Goal: Task Accomplishment & Management: Use online tool/utility

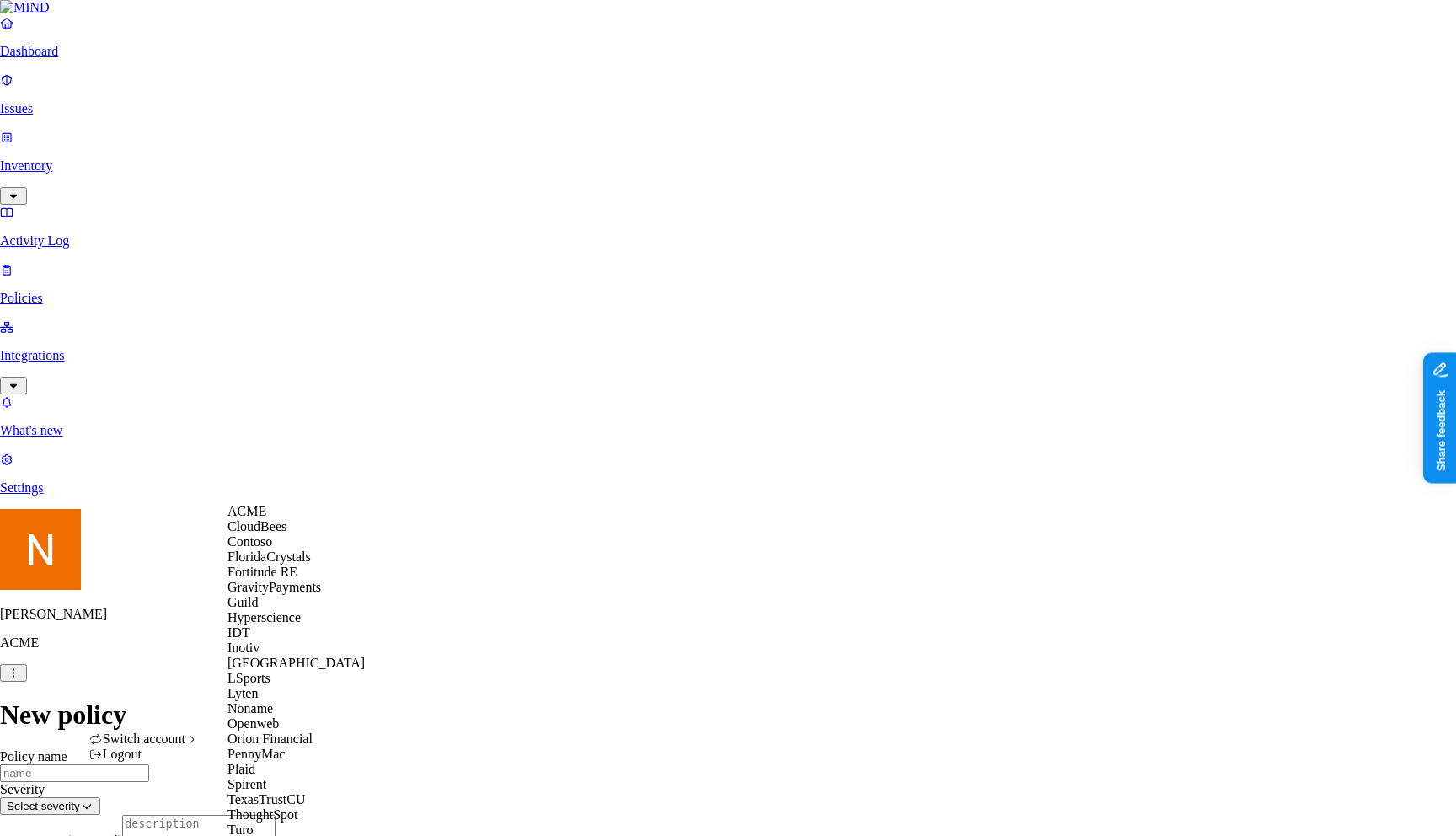
scroll to position [442, 0]
click at [264, 777] on span "Spirent" at bounding box center [246, 784] width 38 height 15
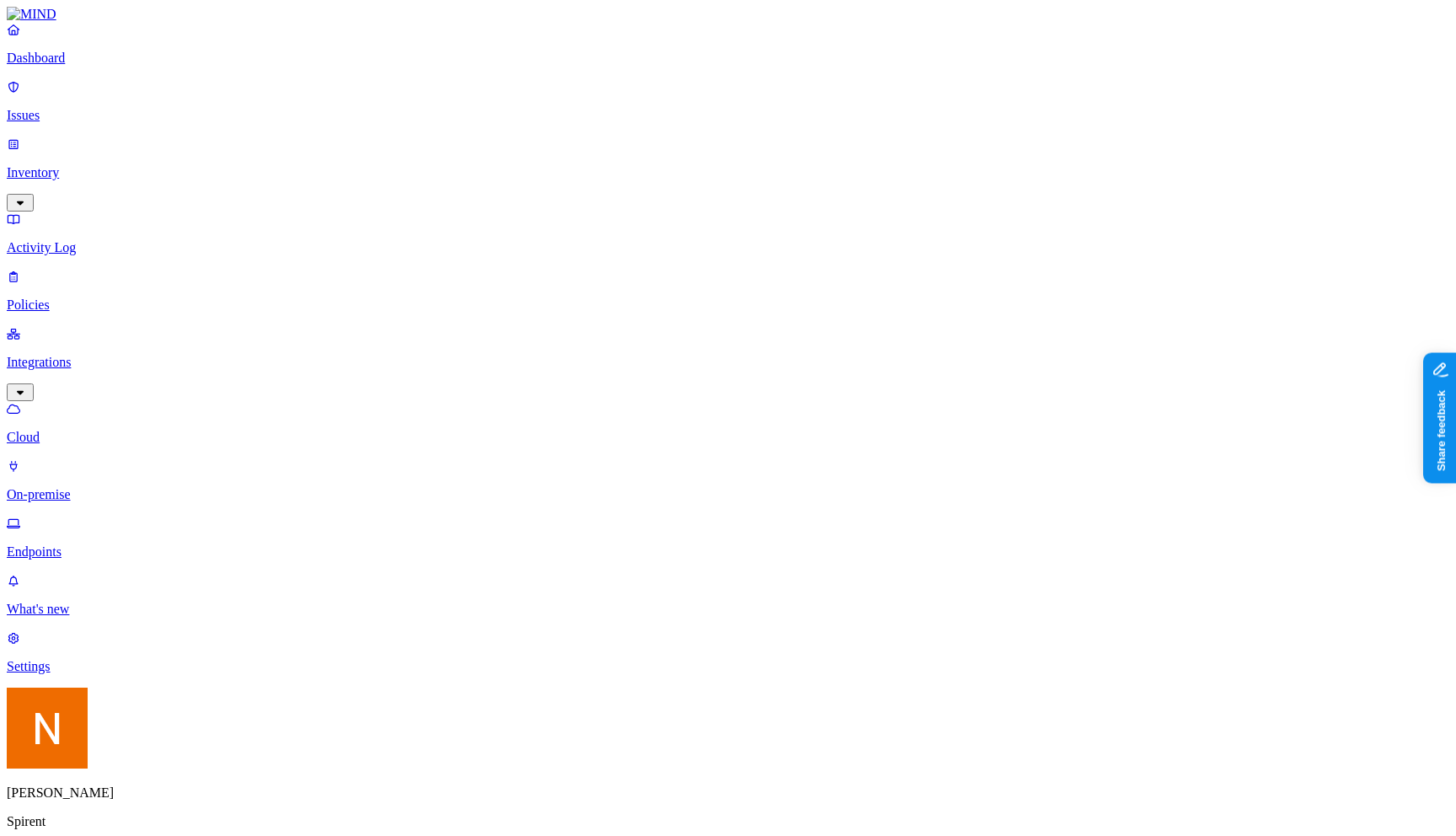
click at [135, 544] on p "Endpoints" at bounding box center [728, 551] width 1442 height 15
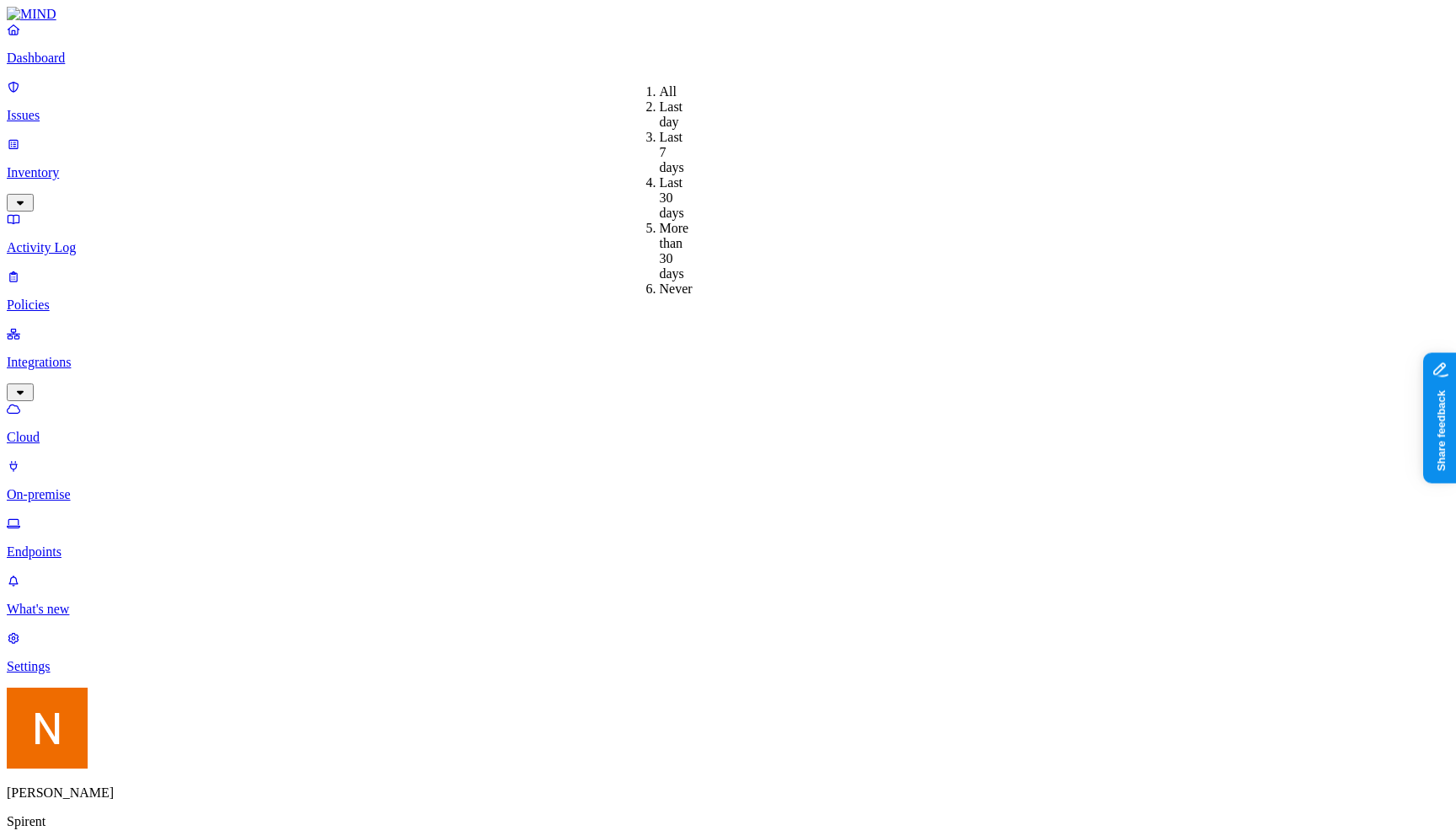
click at [660, 221] on div "More than 30 days" at bounding box center [660, 251] width 0 height 61
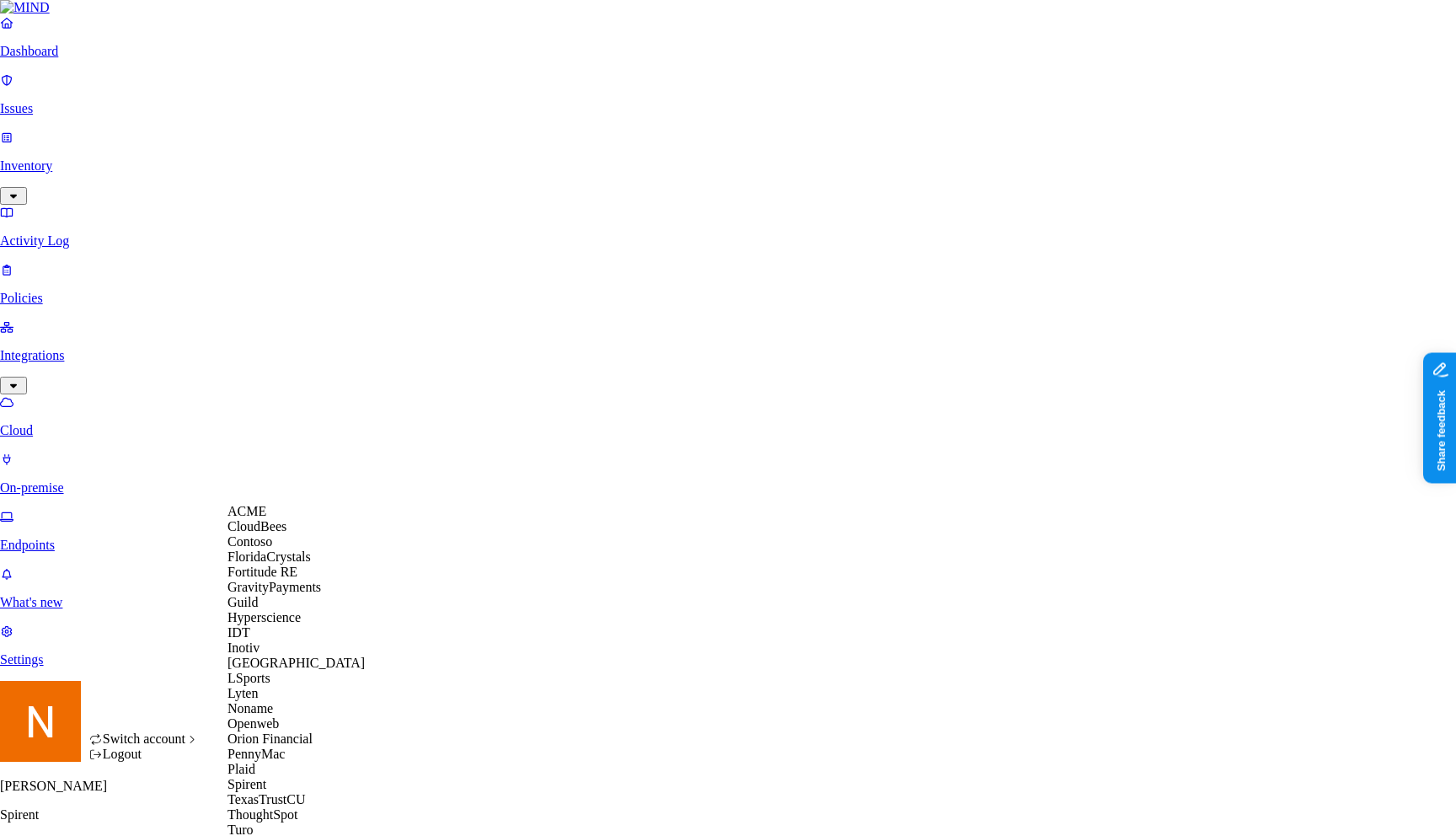
click at [289, 515] on div "ACME" at bounding box center [297, 511] width 137 height 15
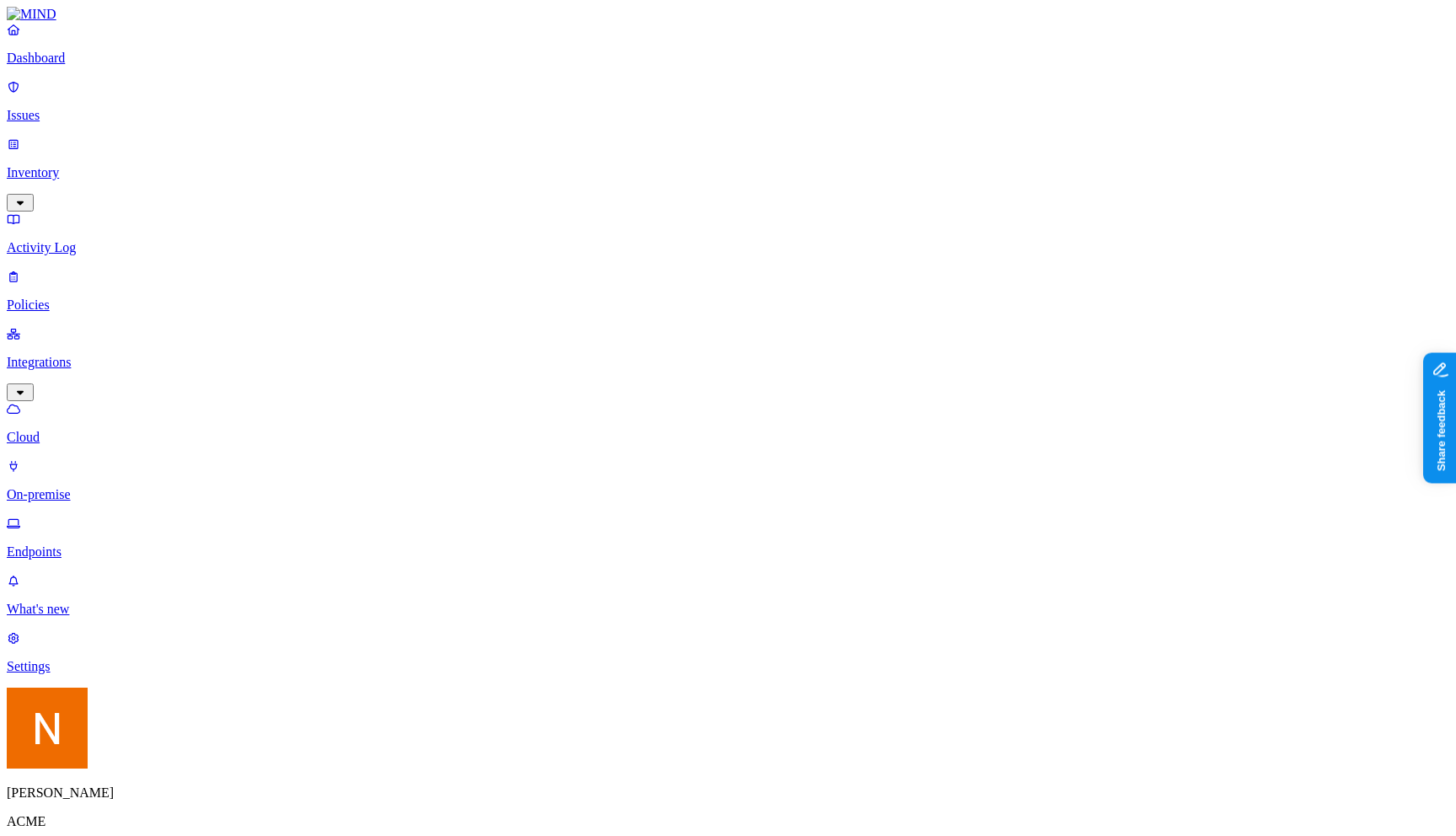
click at [340, 184] on div "Deploying... Deployed Deployment failed Uninstalled" at bounding box center [340, 127] width 0 height 113
click at [373, 236] on div "Uninstalled" at bounding box center [373, 258] width 0 height 45
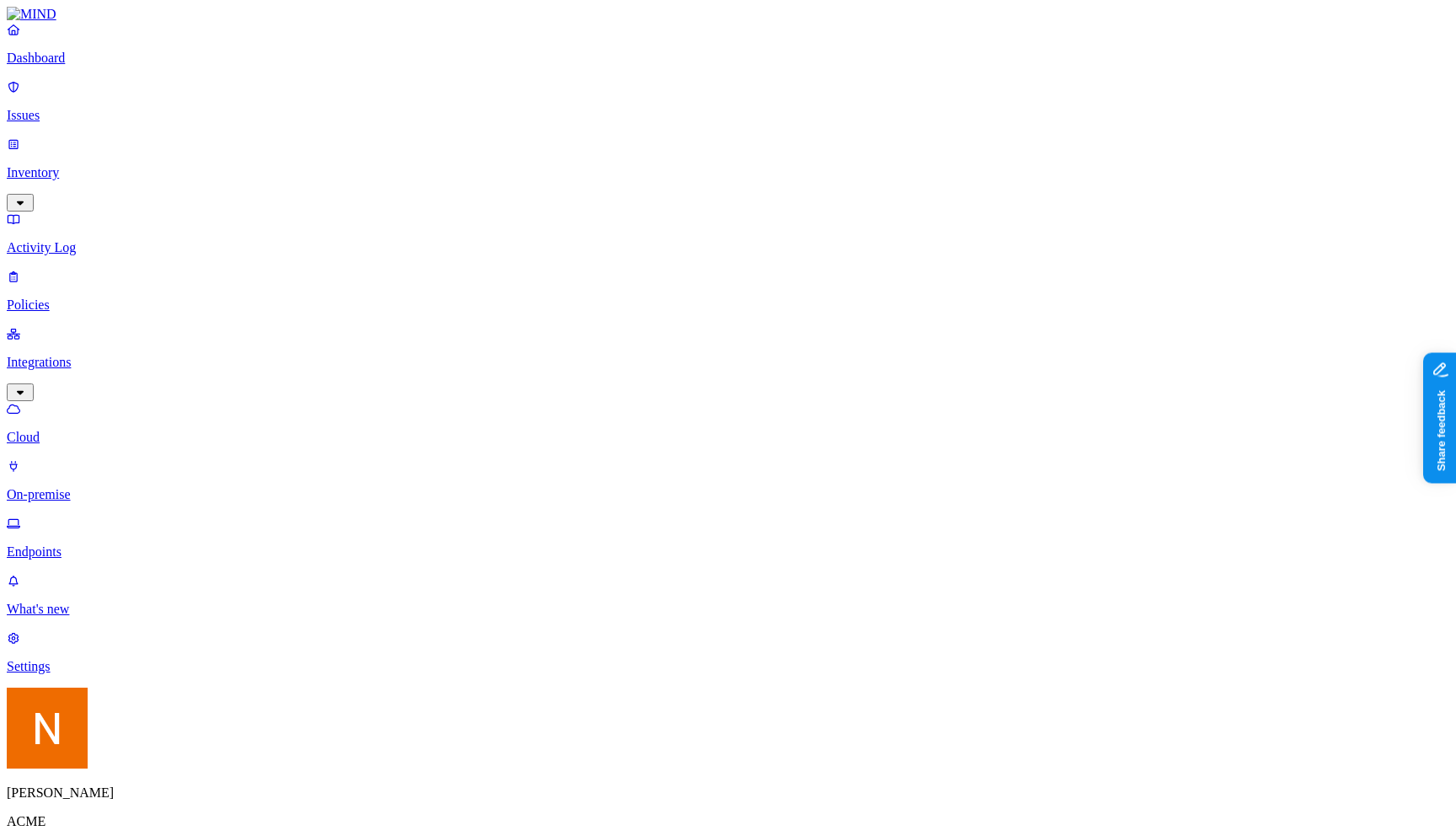
click at [128, 675] on link "Settings" at bounding box center [728, 652] width 1442 height 44
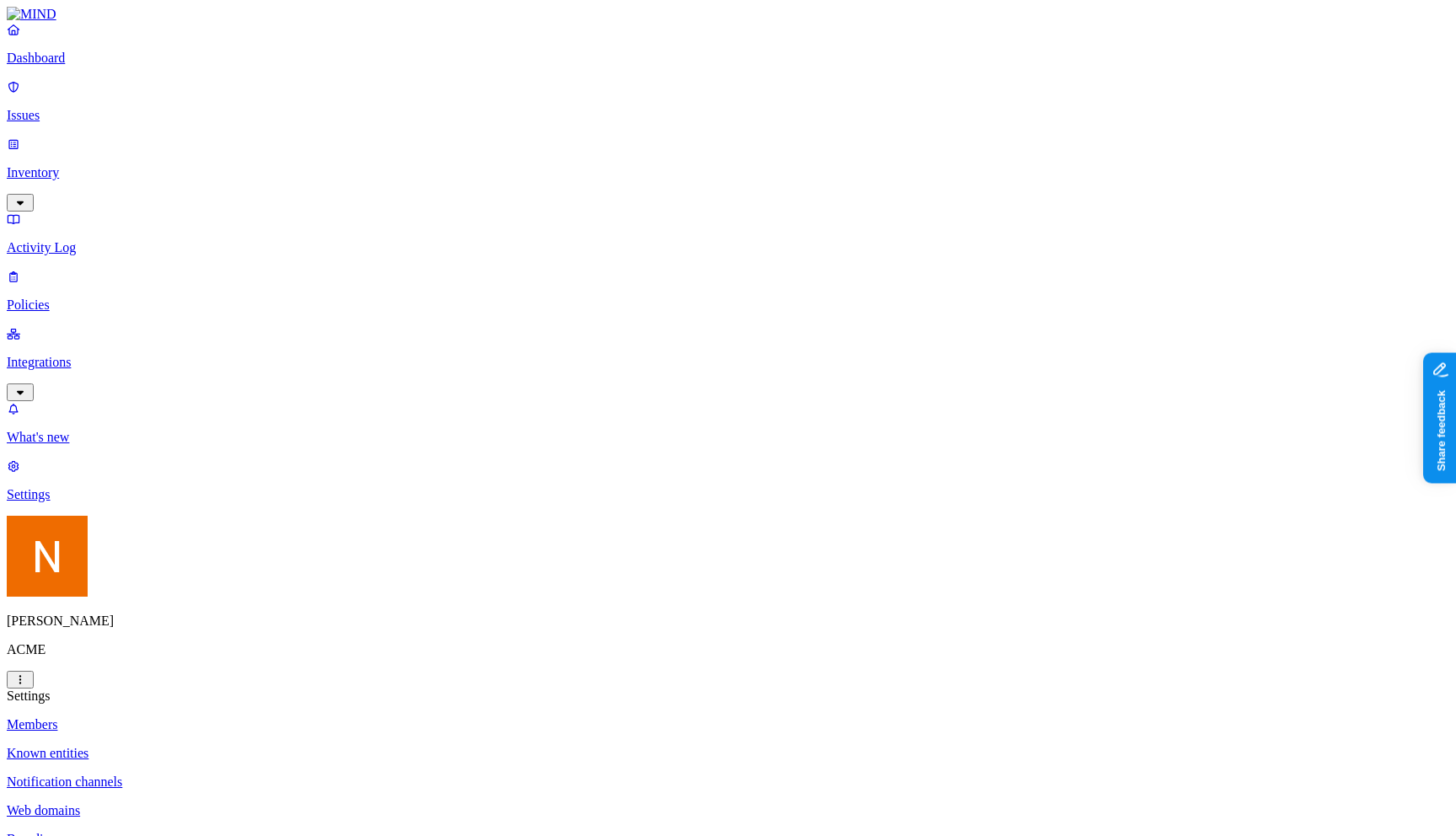
click at [264, 747] on p "Known entities" at bounding box center [728, 753] width 1442 height 15
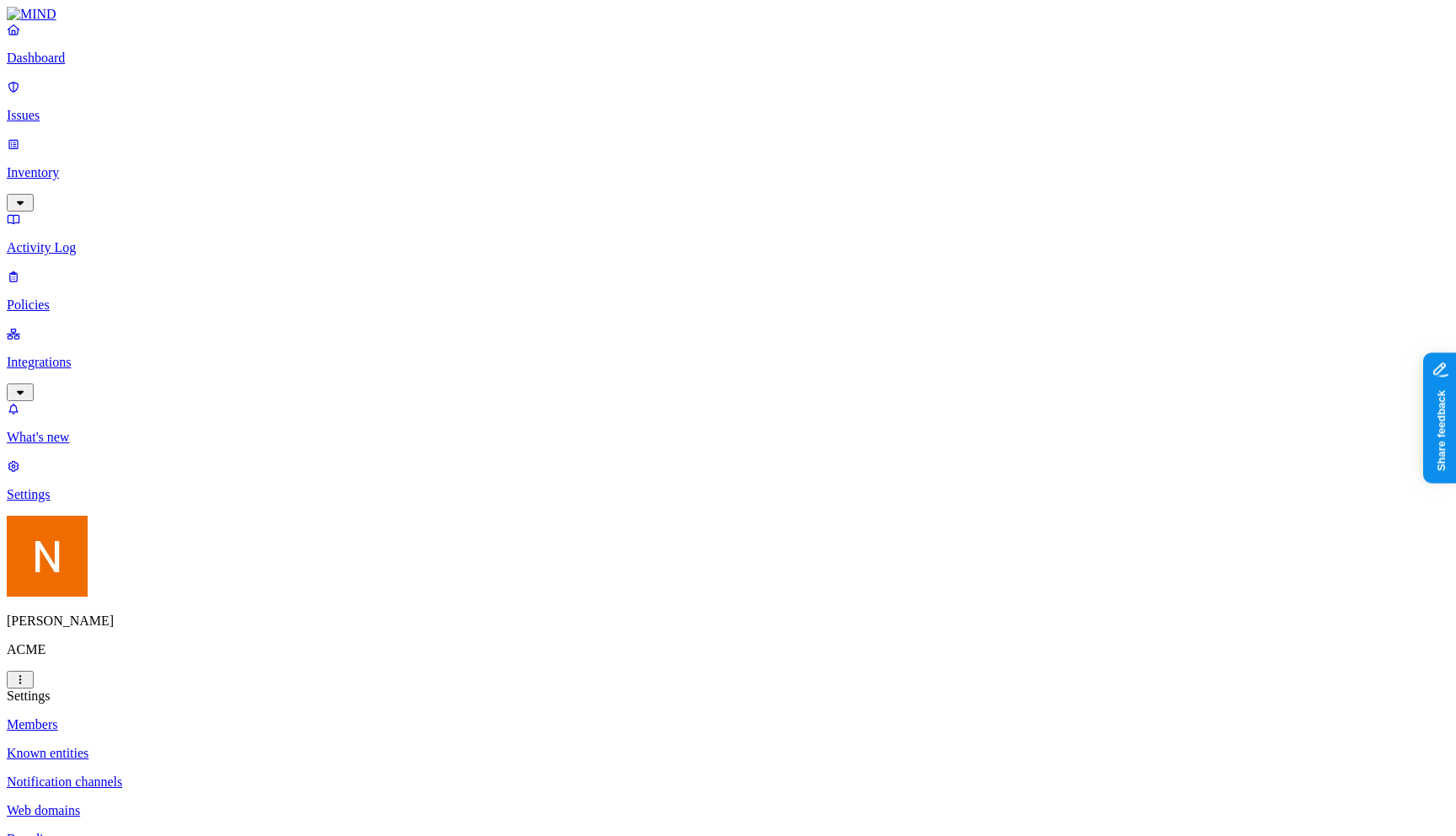
click at [277, 775] on p "Notification channels" at bounding box center [728, 782] width 1442 height 15
click at [297, 804] on p "Web domains" at bounding box center [728, 810] width 1442 height 15
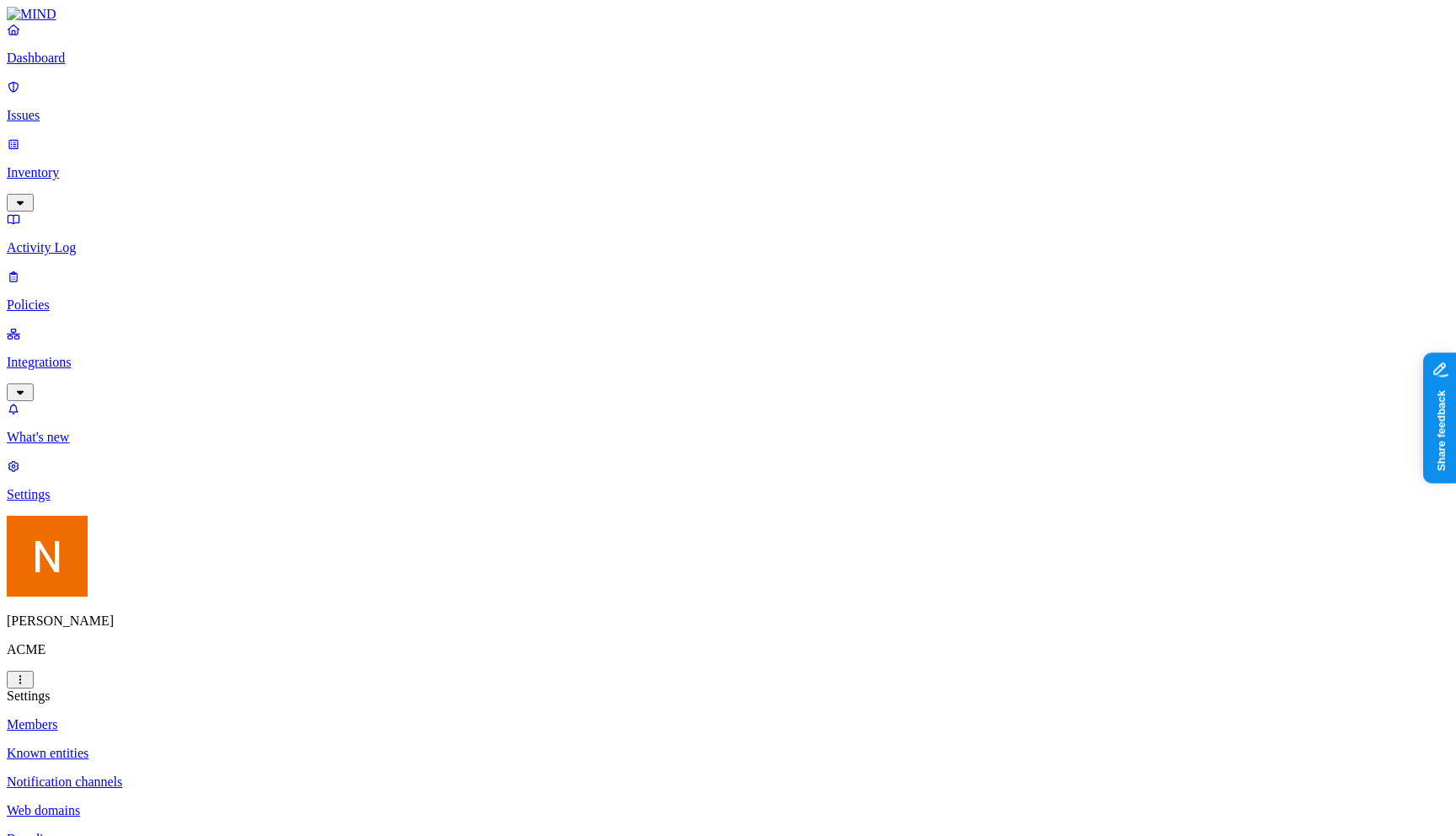
click at [270, 832] on p "Branding" at bounding box center [728, 839] width 1442 height 15
click at [142, 269] on link "Policies" at bounding box center [728, 291] width 1442 height 44
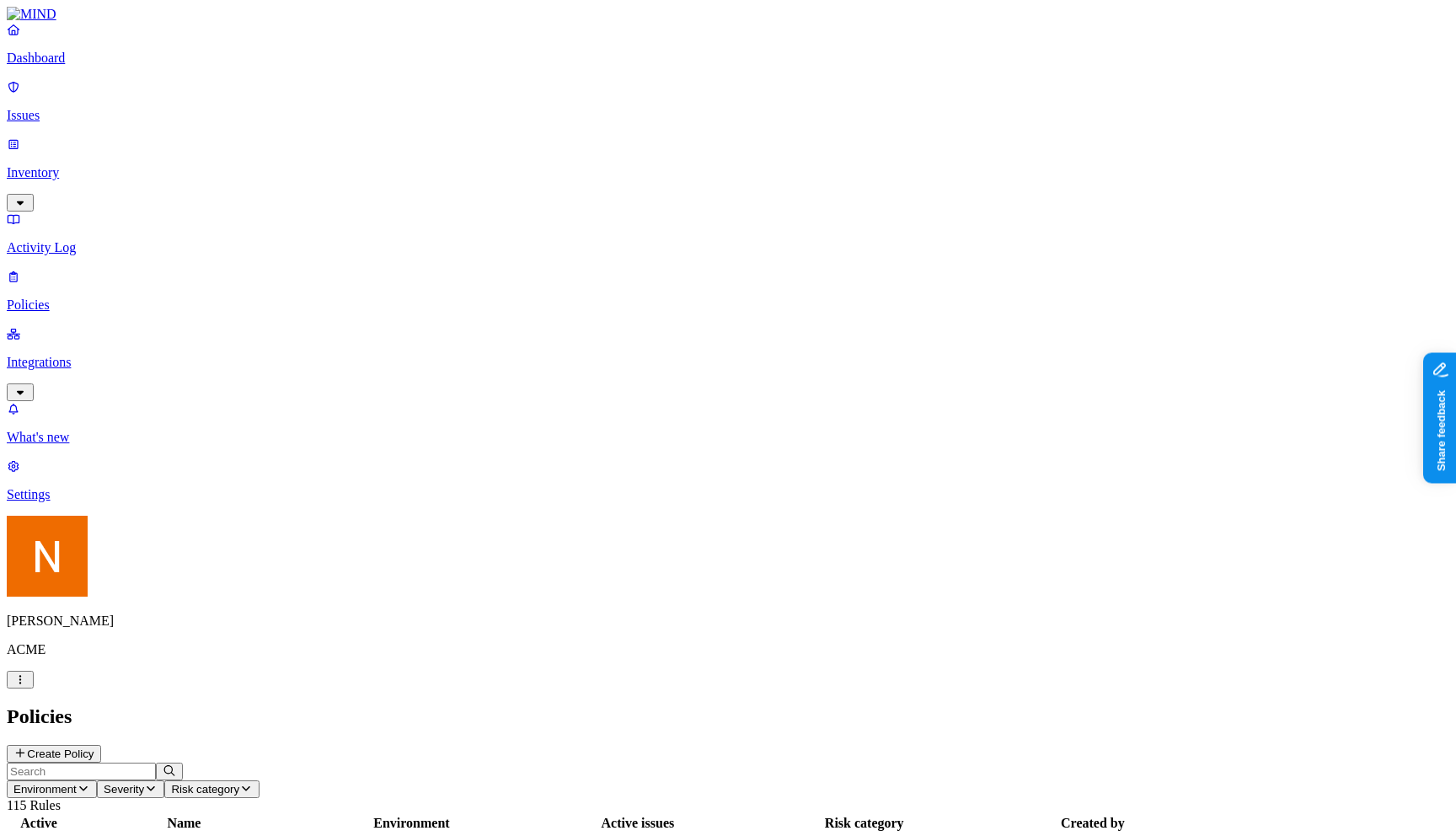
click at [122, 241] on p "Activity Log" at bounding box center [728, 248] width 1442 height 15
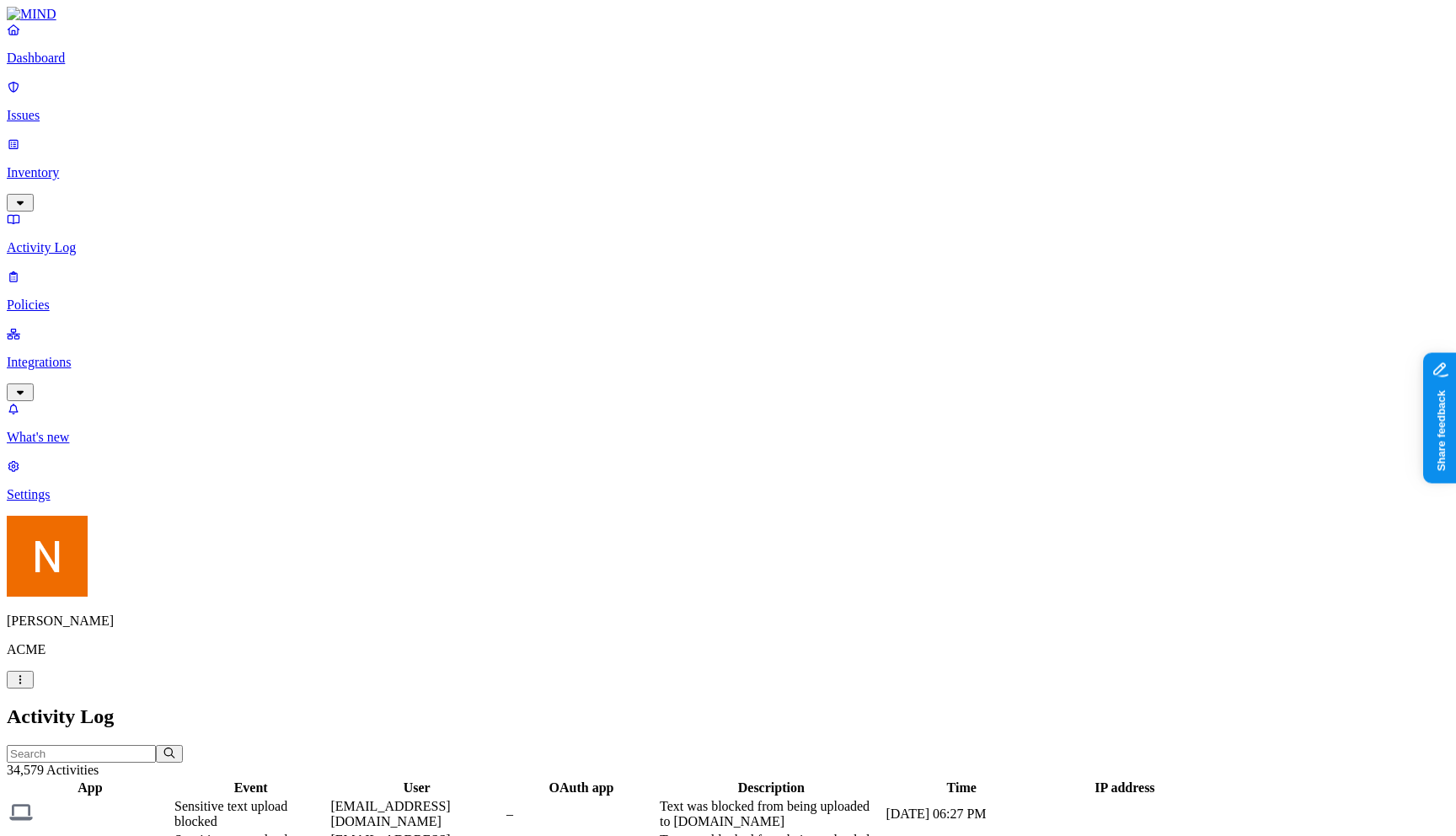
click at [115, 269] on link "Policies" at bounding box center [728, 291] width 1442 height 44
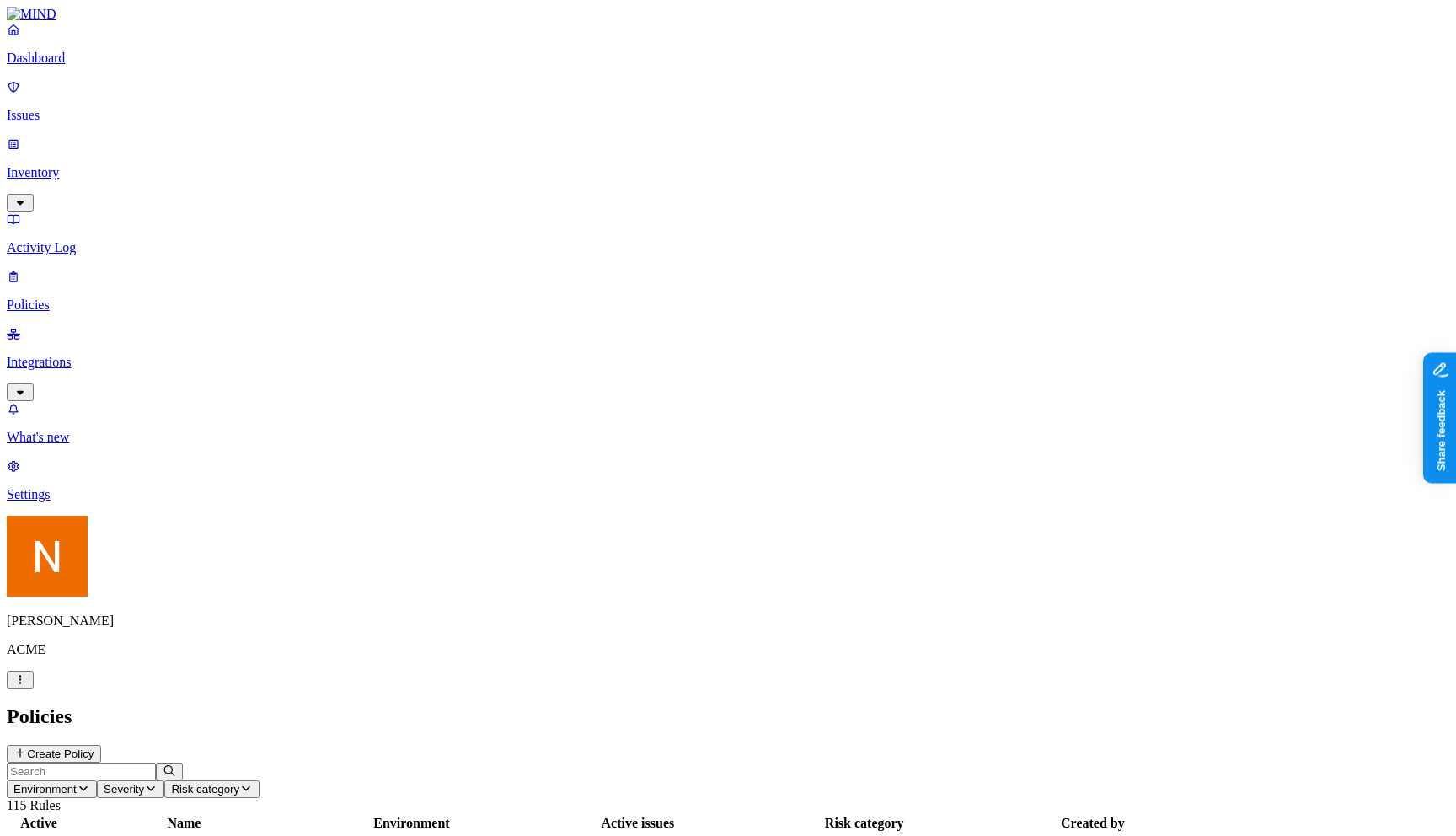
click at [130, 241] on p "Activity Log" at bounding box center [728, 248] width 1442 height 15
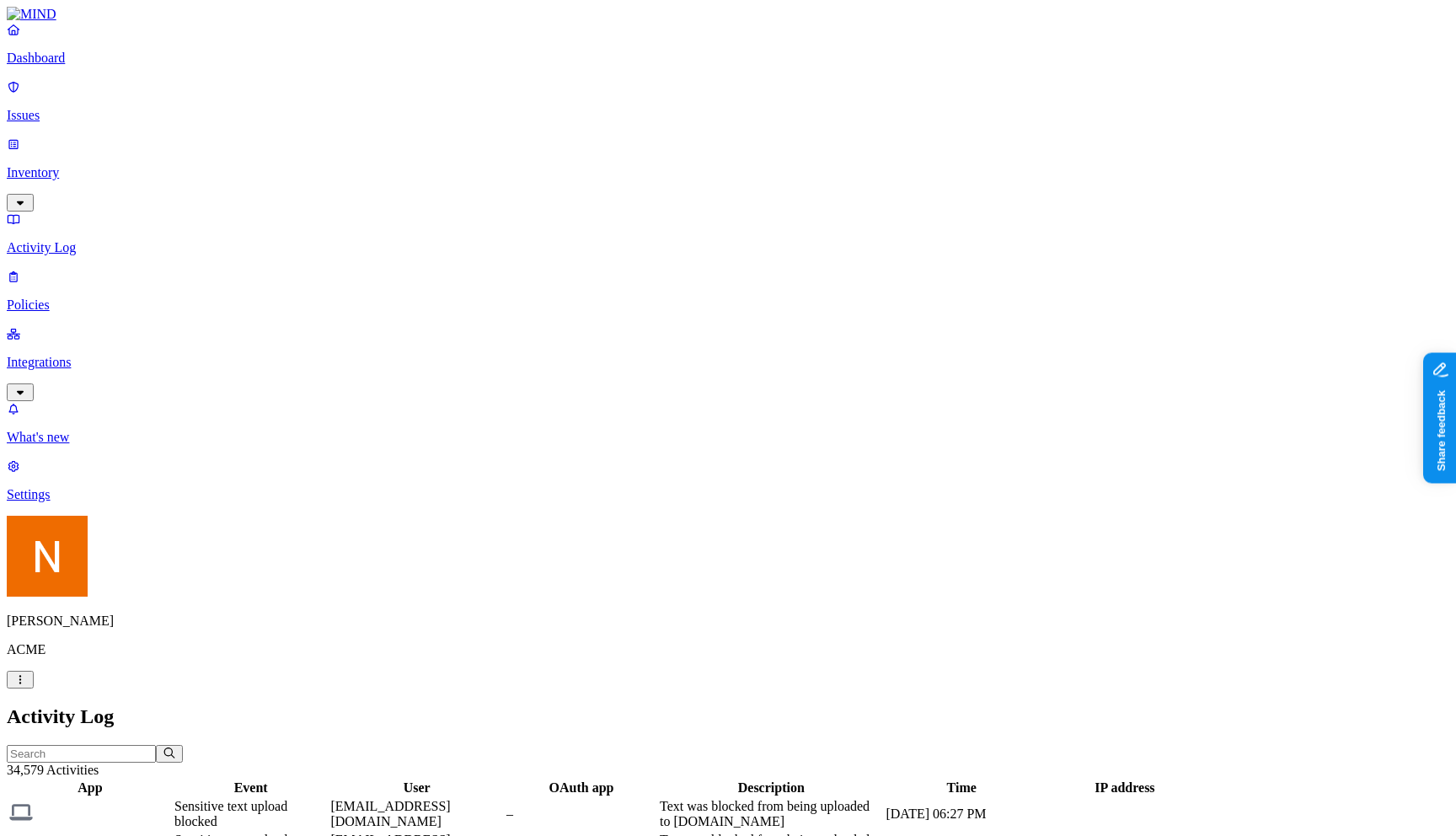
click at [147, 142] on link "Inventory" at bounding box center [728, 173] width 1442 height 73
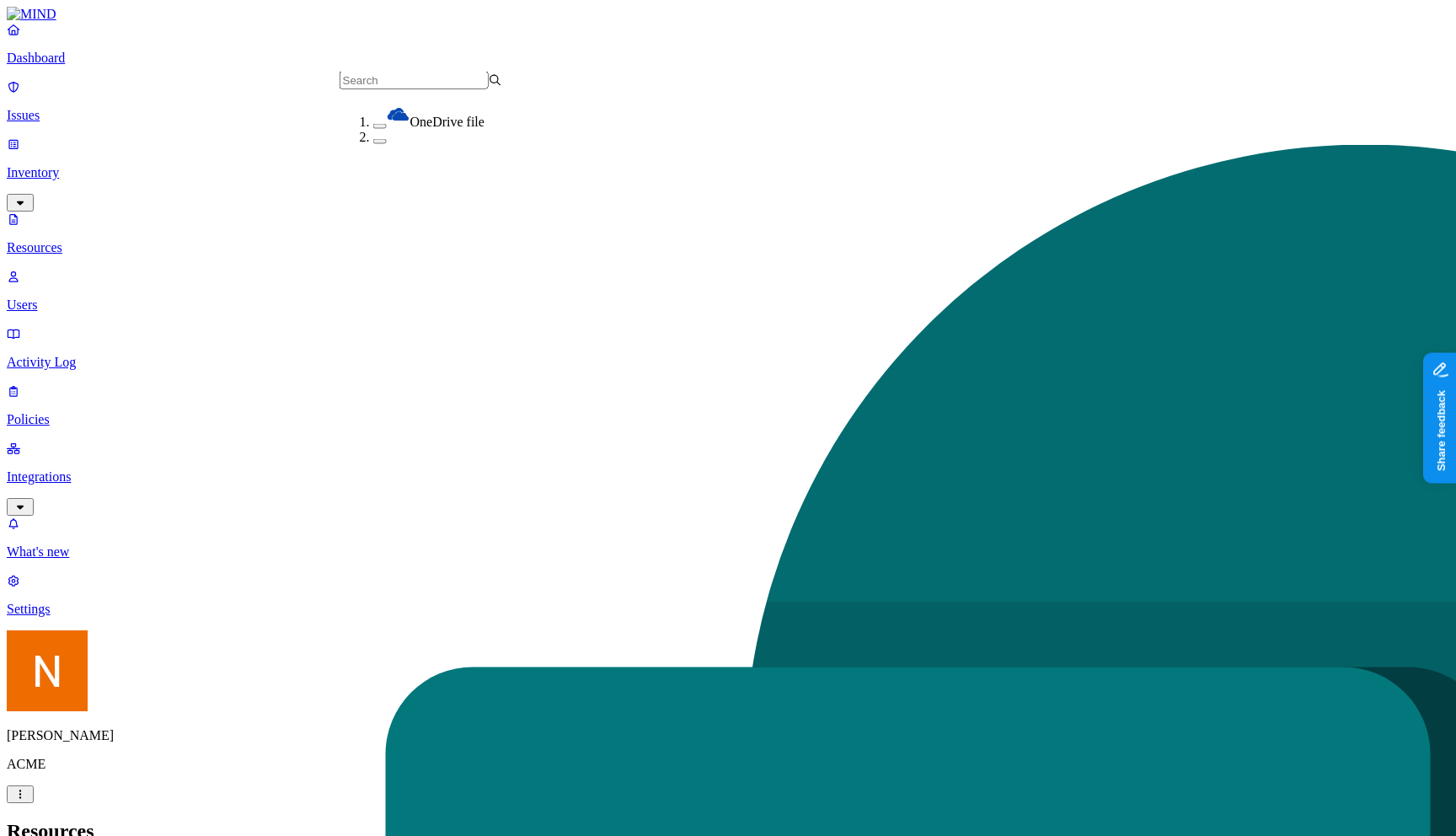
click at [134, 470] on p "Integrations" at bounding box center [728, 476] width 1442 height 15
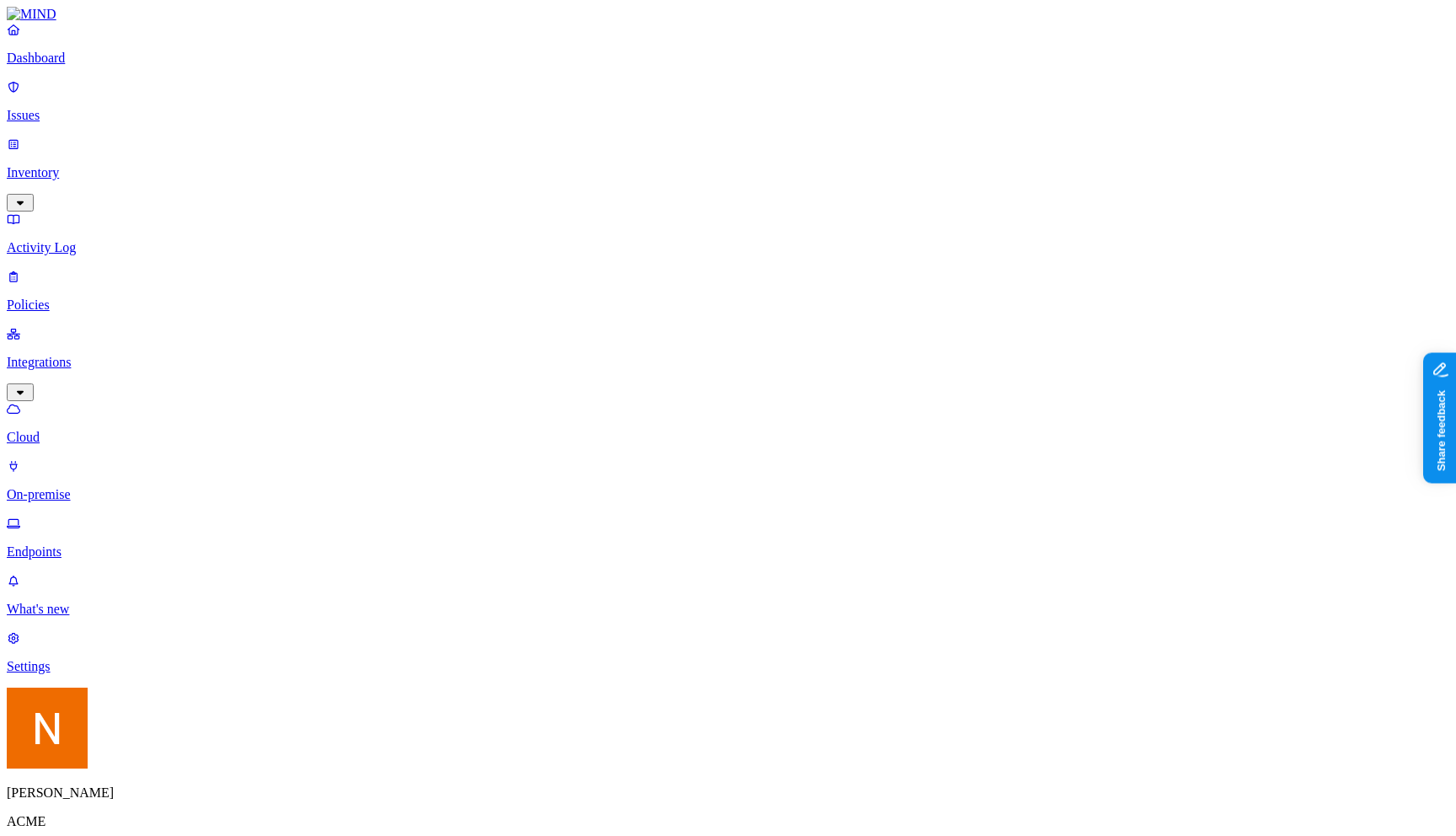
click at [122, 459] on link "On-premise" at bounding box center [728, 480] width 1442 height 44
click at [117, 544] on p "Endpoints" at bounding box center [728, 551] width 1442 height 15
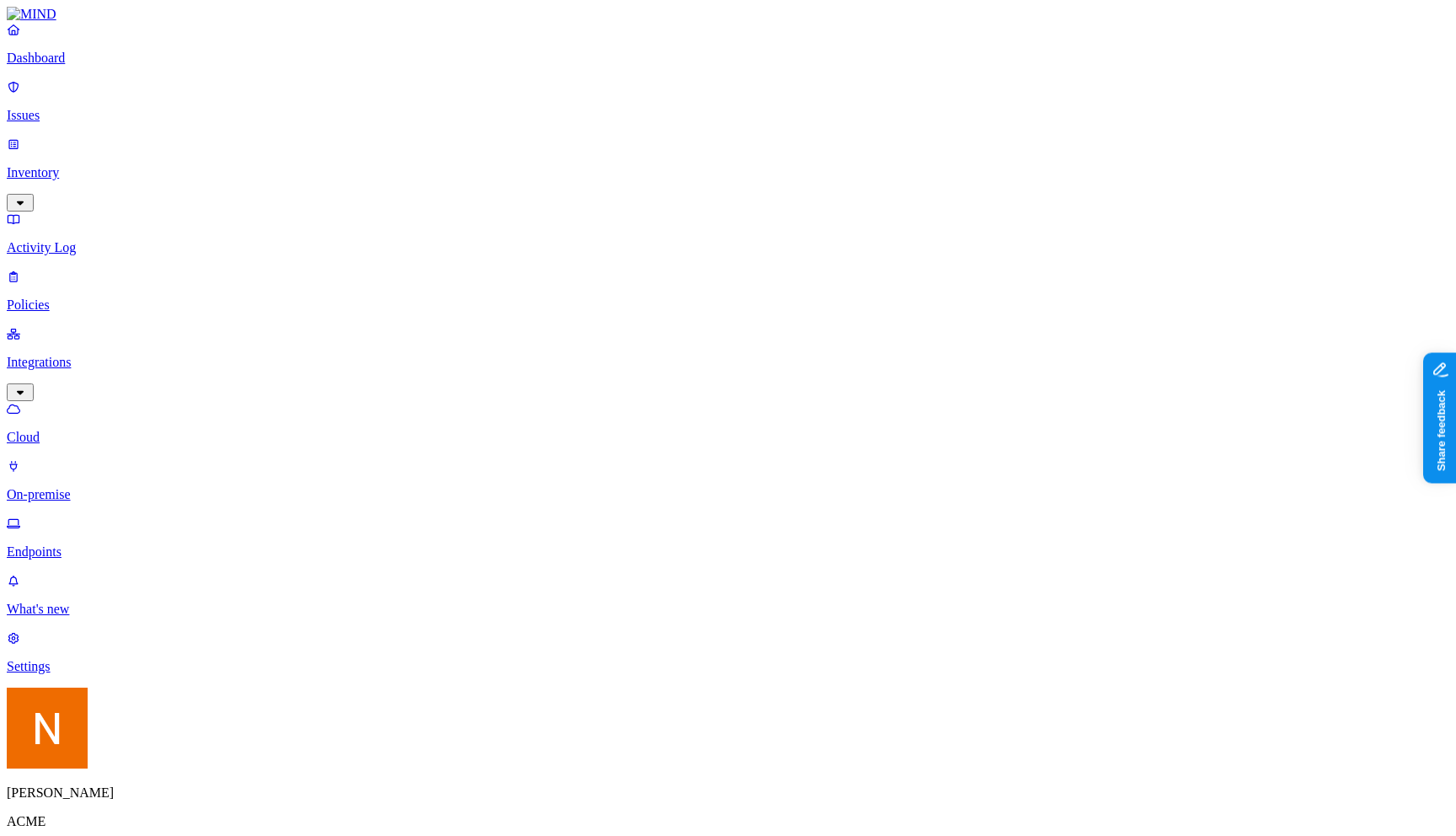
scroll to position [318, 0]
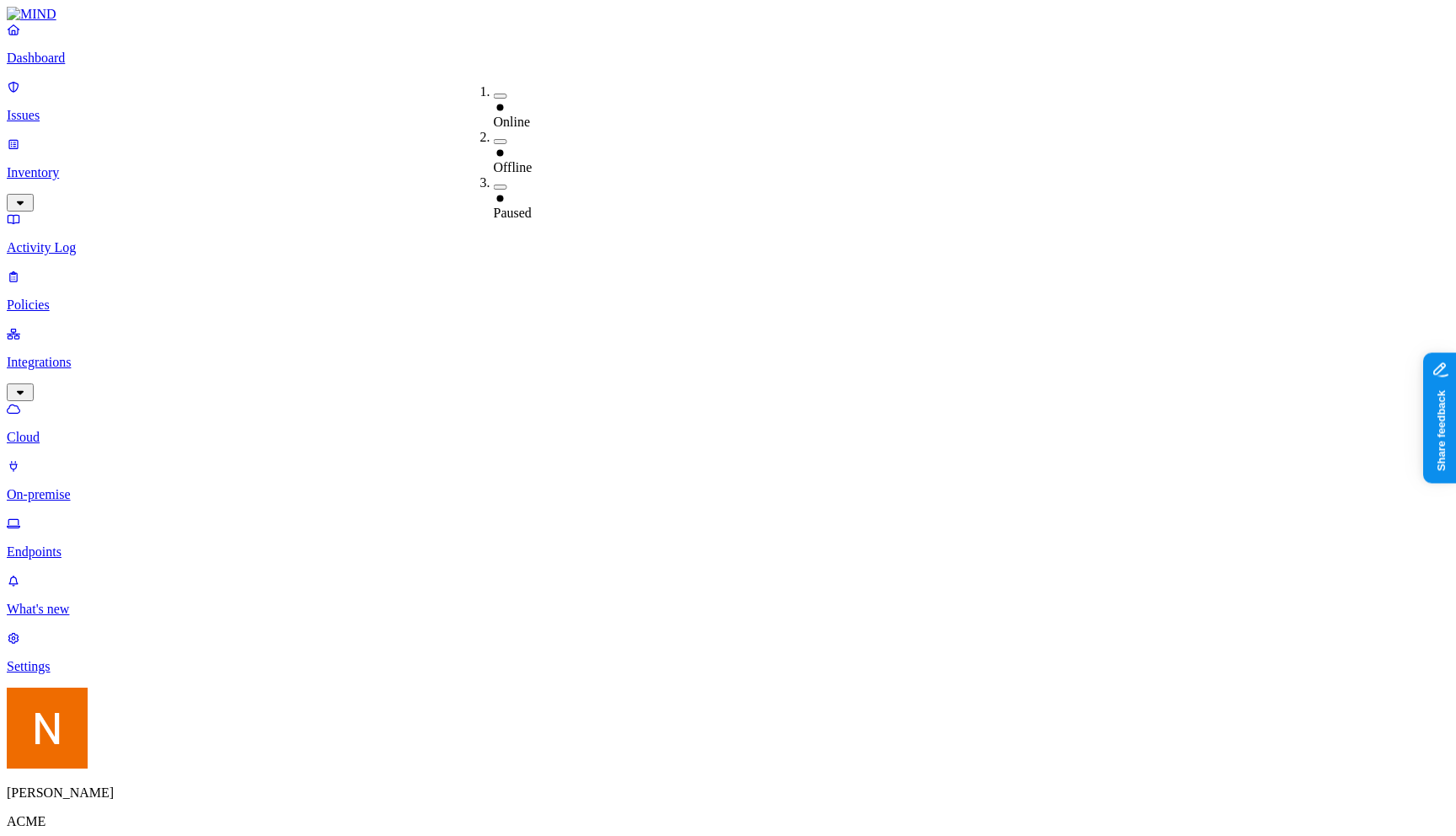
click at [494, 191] on div "Paused" at bounding box center [494, 205] width 0 height 30
click at [157, 824] on div "[PERSON_NAME] ACME" at bounding box center [728, 774] width 1442 height 173
click at [163, 810] on html "Dashboard Issues Inventory Activity Log Policies Integrations Cloud On-premise …" at bounding box center [728, 610] width 1456 height 1221
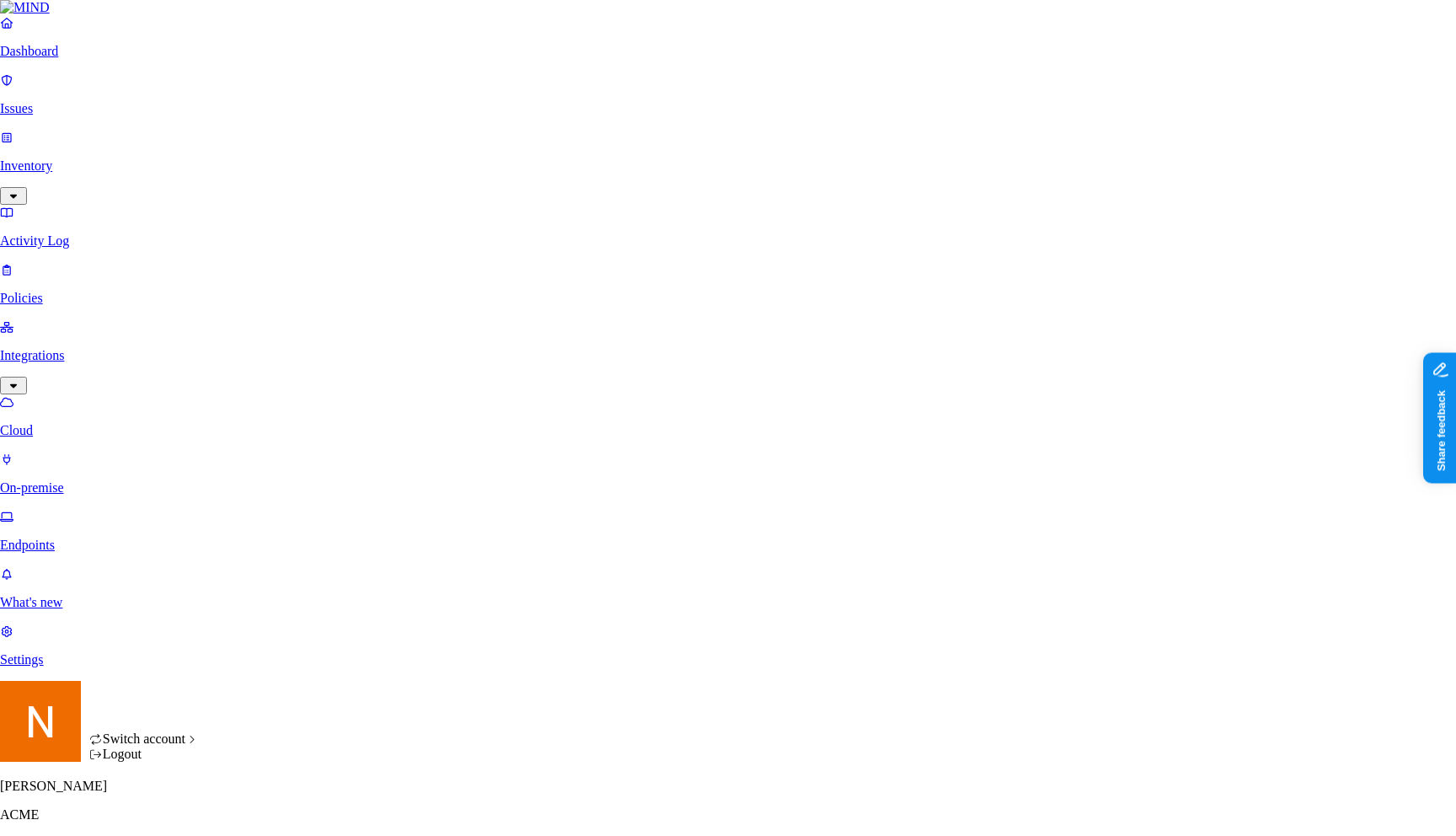
click at [111, 667] on html "Dashboard Issues Inventory Activity Log Policies Integrations Cloud On-premise …" at bounding box center [728, 607] width 1456 height 1214
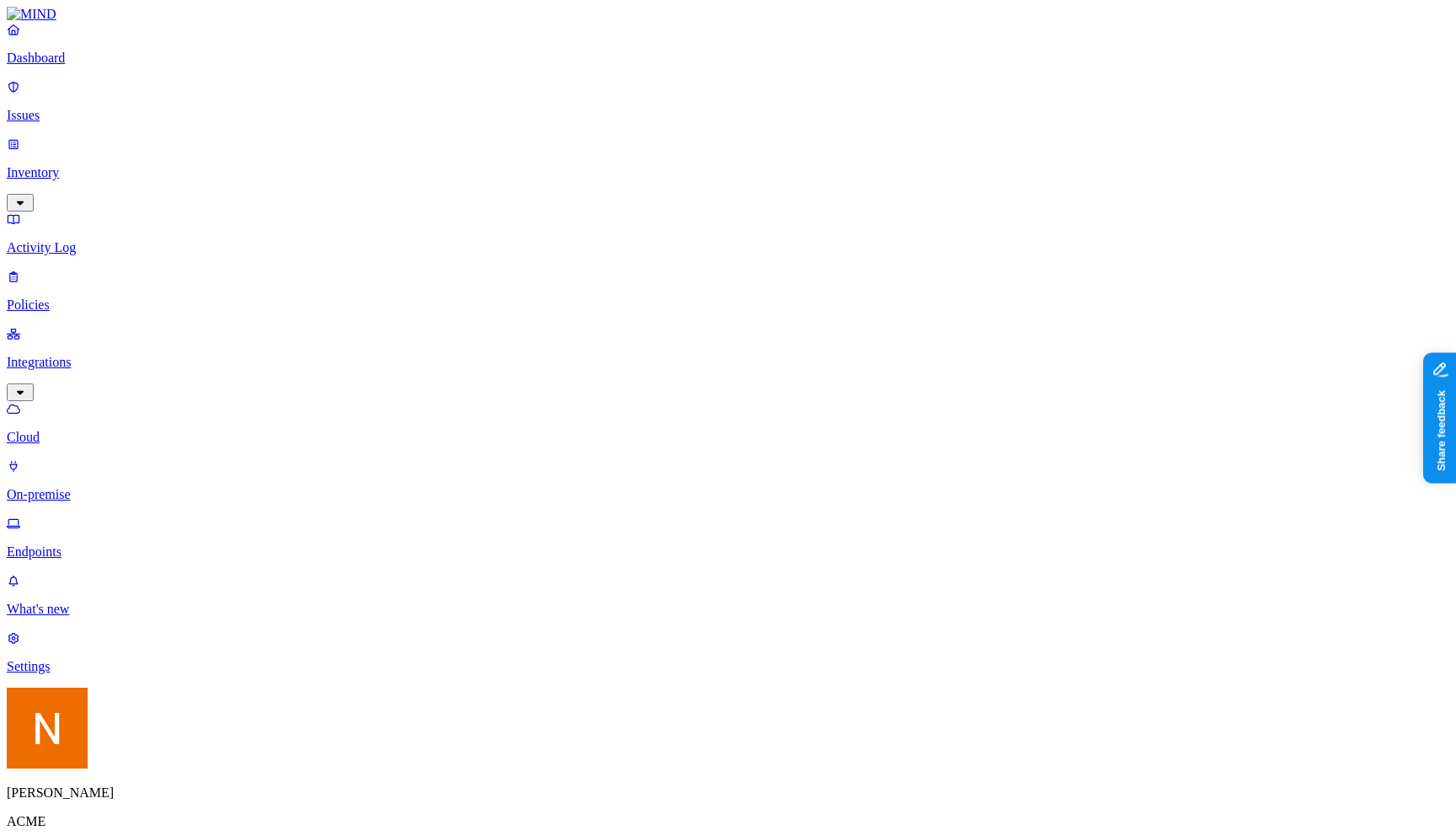
click at [494, 176] on div "Paused" at bounding box center [494, 199] width 0 height 48
